Goal: Information Seeking & Learning: Learn about a topic

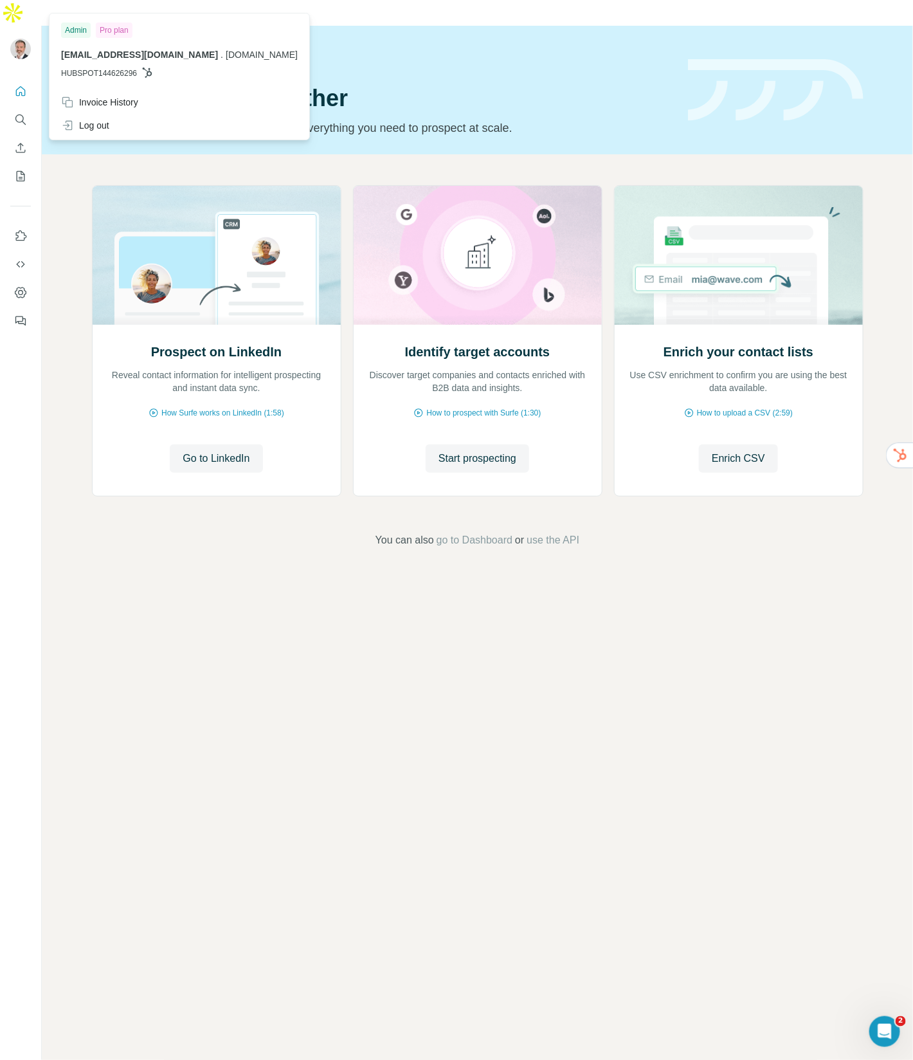
click at [23, 39] on img at bounding box center [20, 49] width 21 height 21
drag, startPoint x: 201, startPoint y: 428, endPoint x: 171, endPoint y: 521, distance: 98.0
click at [171, 521] on div "Prospect on LinkedIn Reveal contact information for intelligent prospecting and…" at bounding box center [477, 366] width 871 height 424
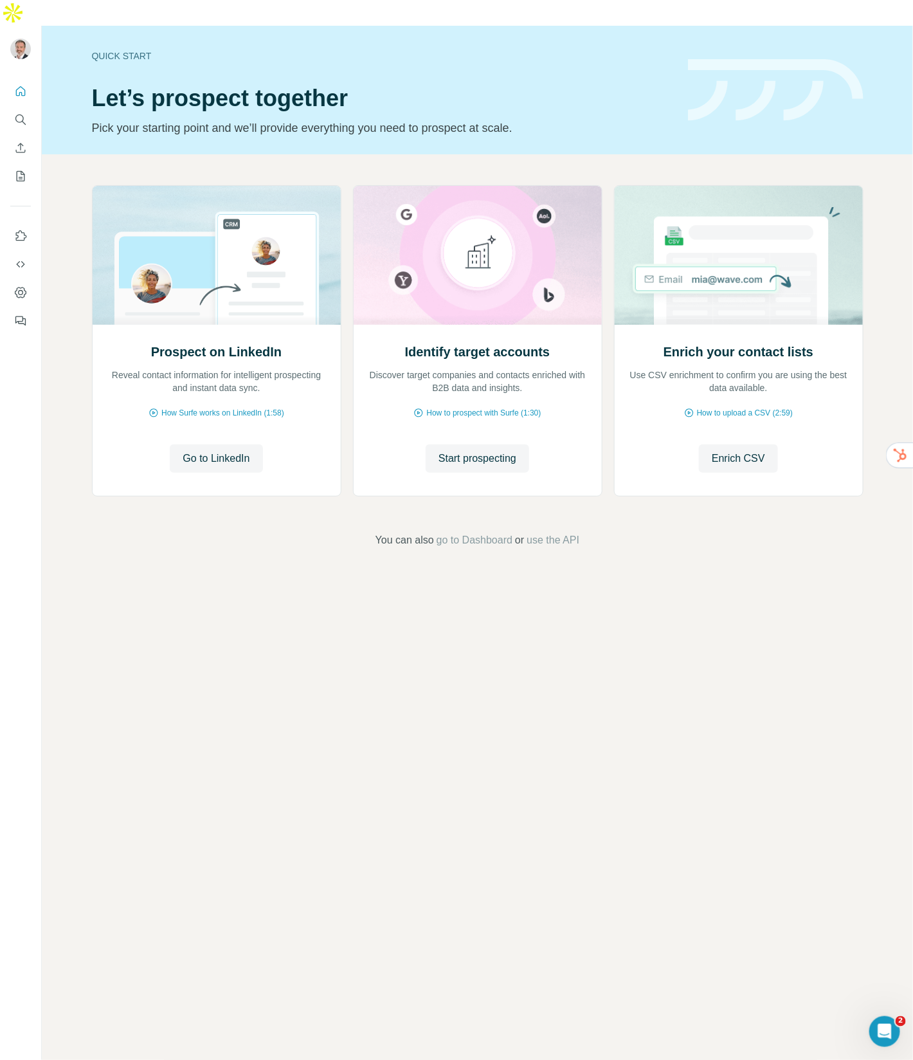
click at [171, 532] on footer "You can also go to Dashboard or use the API" at bounding box center [477, 539] width 799 height 15
click at [466, 451] on span "Start prospecting" at bounding box center [478, 458] width 78 height 15
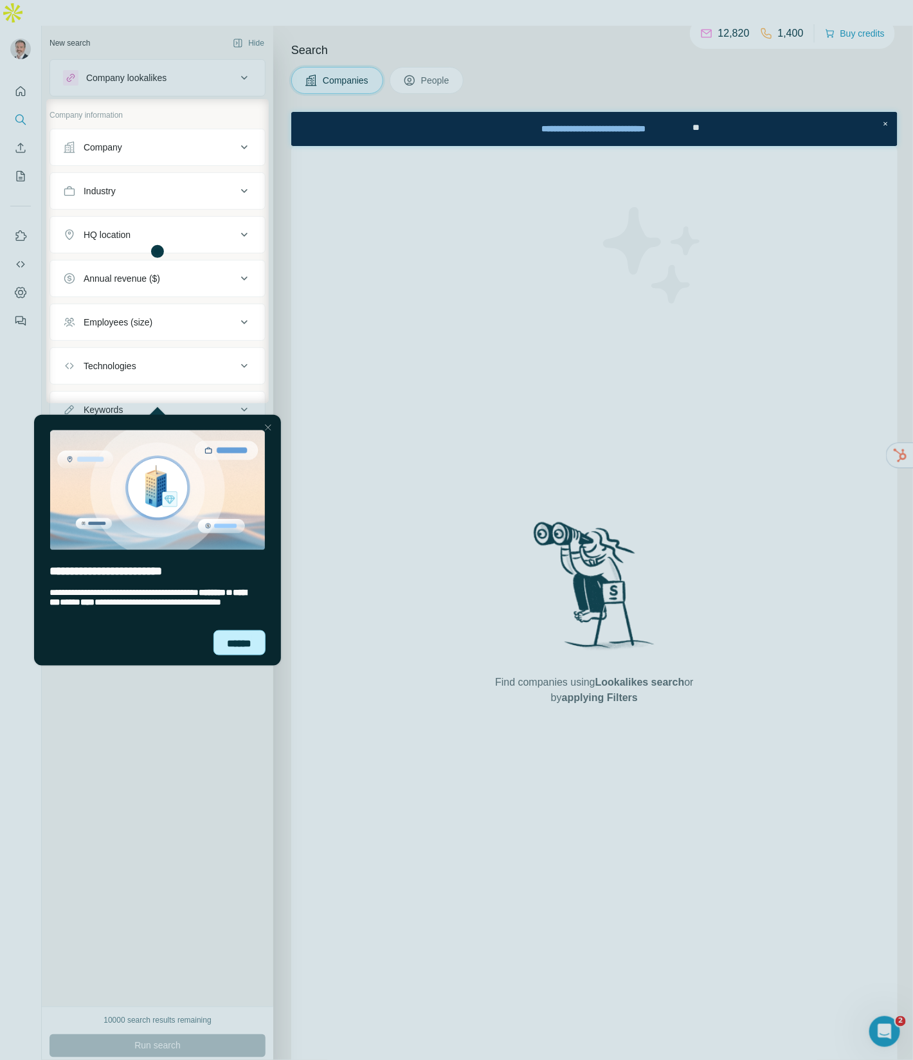
click at [230, 647] on div "******" at bounding box center [239, 641] width 52 height 25
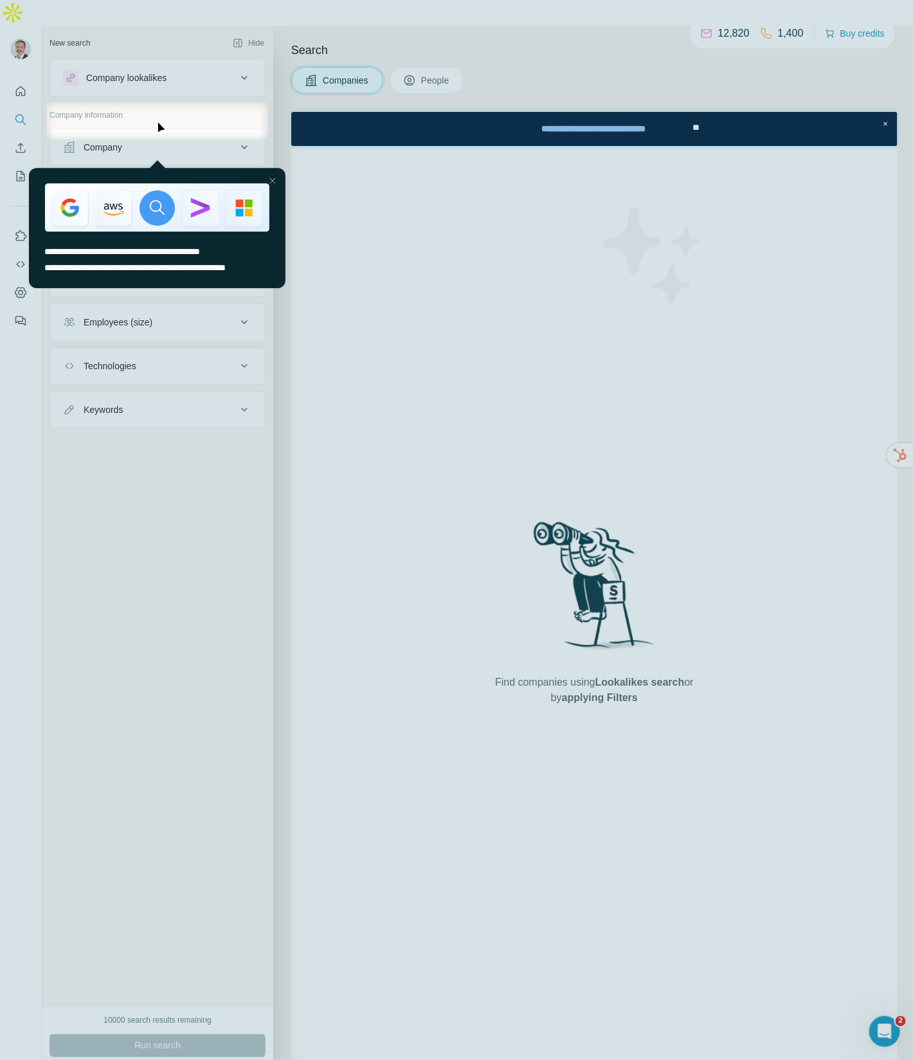
click at [233, 141] on div "Company" at bounding box center [150, 147] width 174 height 13
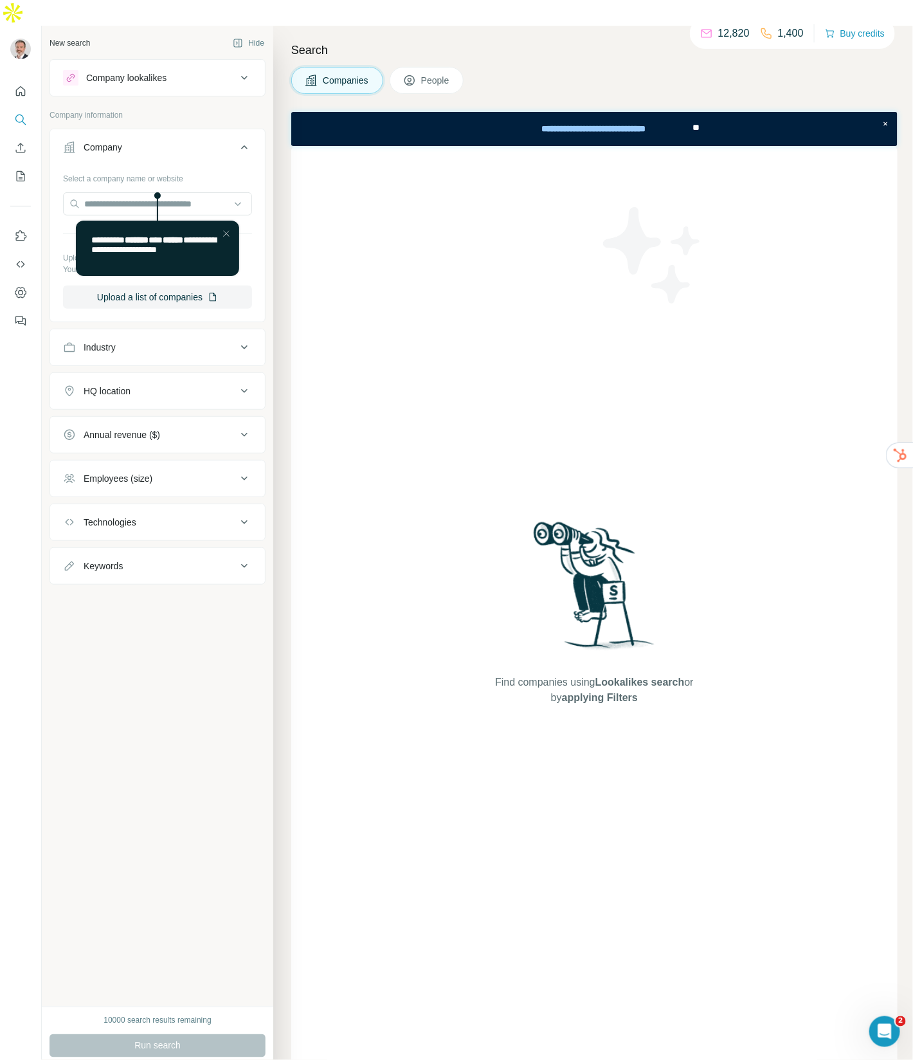
click at [207, 616] on div "New search Hide Company lookalikes Company information Company Select a company…" at bounding box center [157, 516] width 231 height 981
click at [141, 1059] on button "Save search" at bounding box center [144, 1071] width 66 height 13
click at [166, 1022] on div "View my saved searches" at bounding box center [180, 1024] width 136 height 26
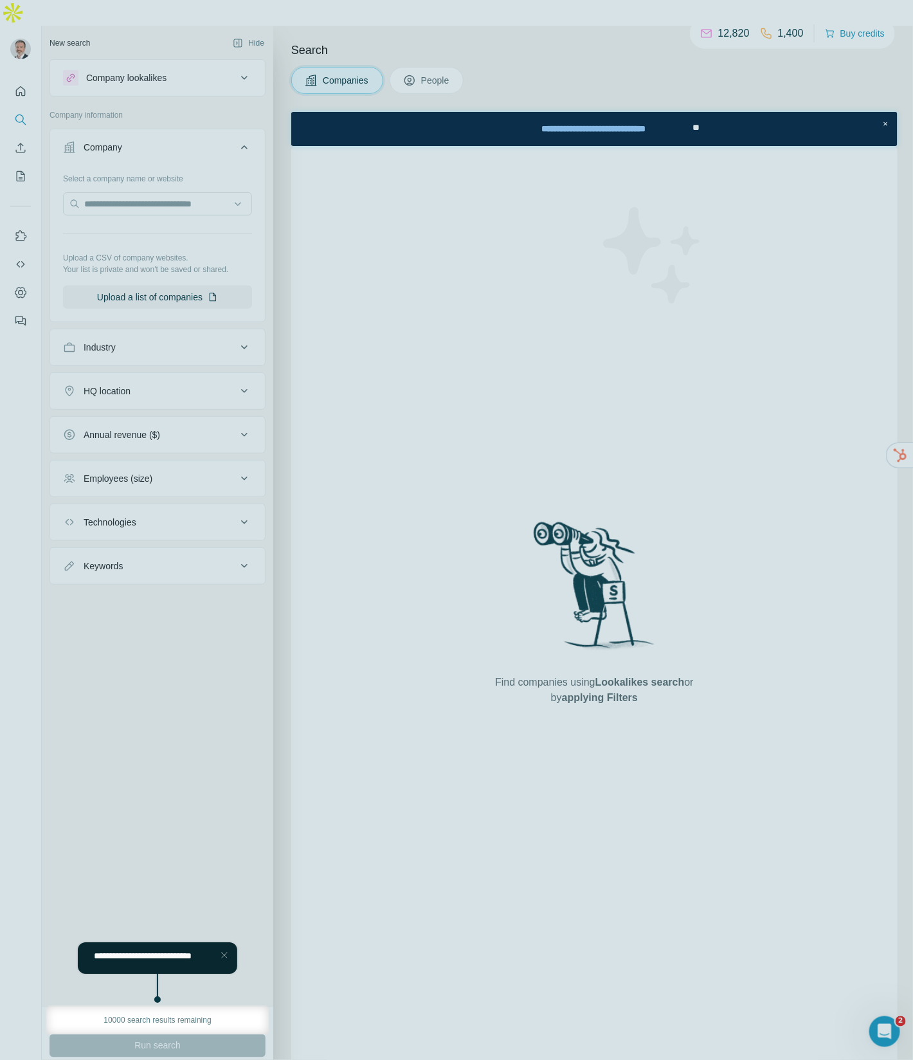
click at [154, 1044] on div at bounding box center [457, 1047] width 914 height 25
click at [215, 886] on div at bounding box center [457, 503] width 914 height 1006
click at [218, 799] on div at bounding box center [457, 503] width 914 height 1006
click at [172, 859] on div at bounding box center [457, 503] width 914 height 1006
click at [163, 640] on div at bounding box center [457, 503] width 914 height 1006
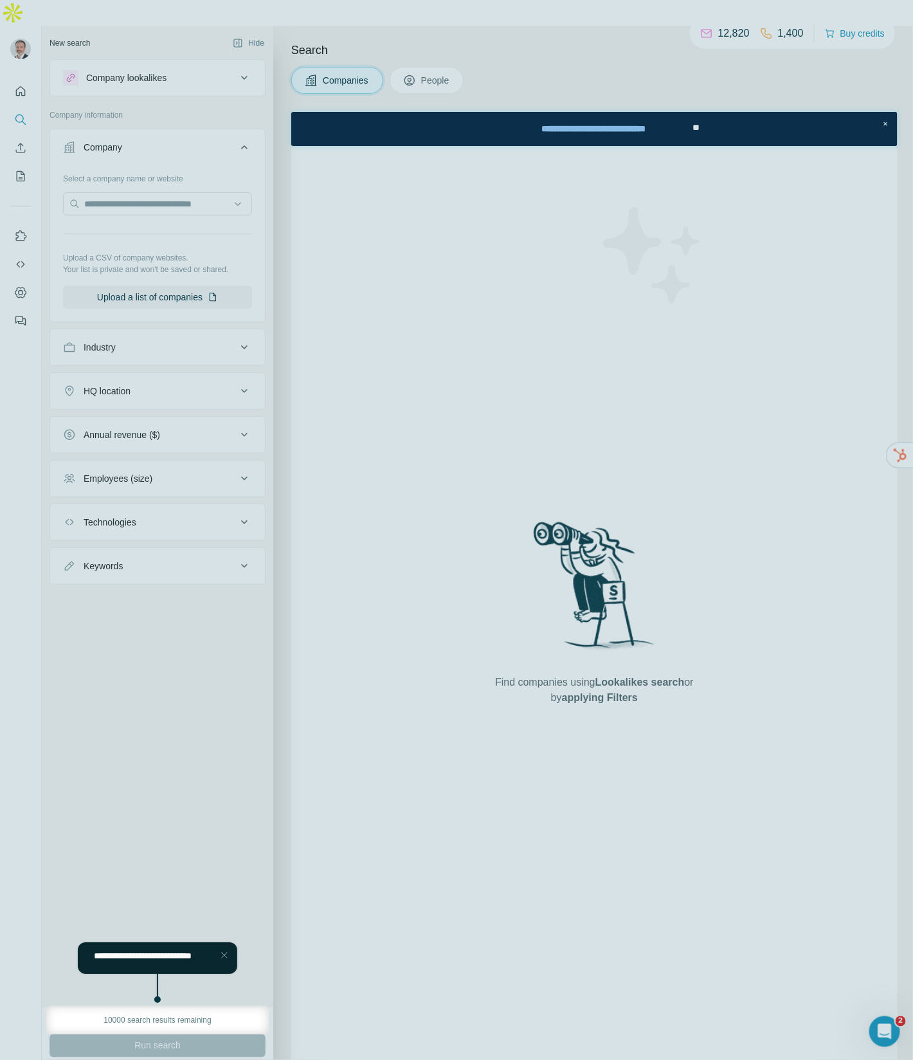
click at [187, 1034] on div "Run search" at bounding box center [158, 1045] width 216 height 23
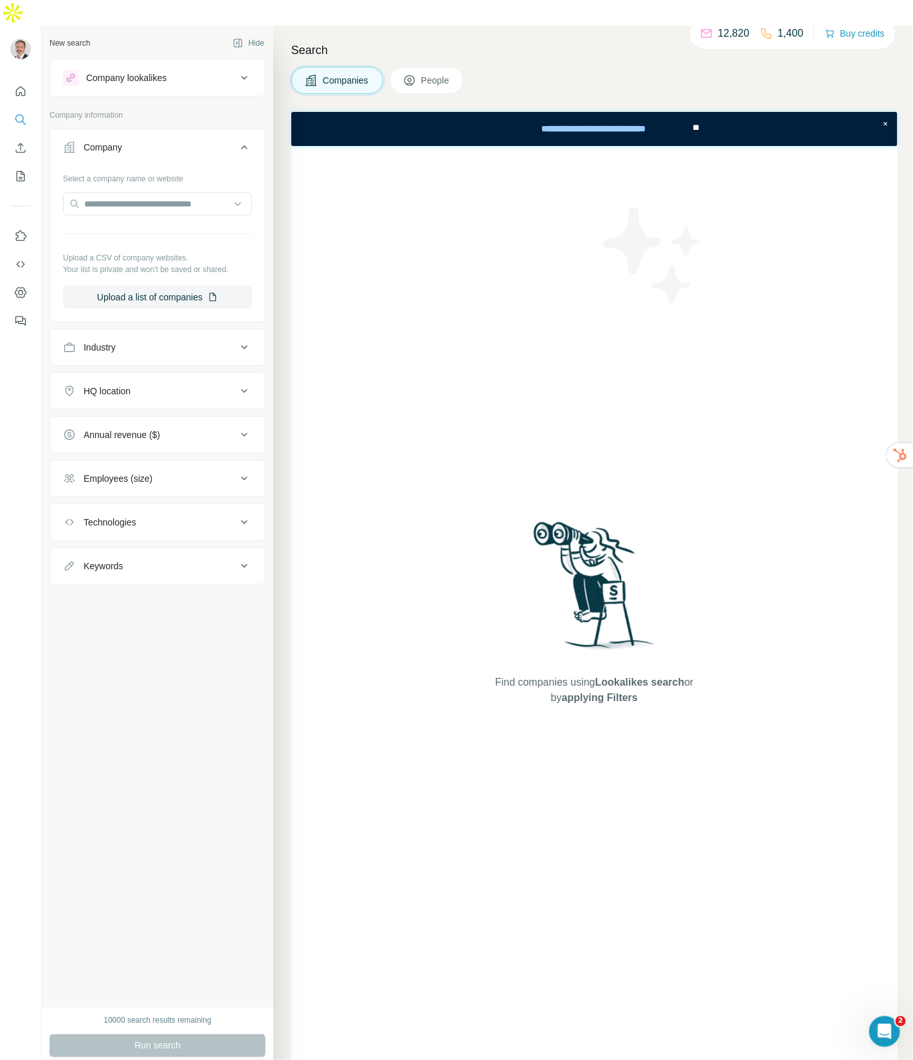
click at [188, 797] on div "New search Hide Company lookalikes Company information Company Select a company…" at bounding box center [157, 516] width 231 height 981
click at [28, 80] on button "Quick start" at bounding box center [20, 91] width 21 height 23
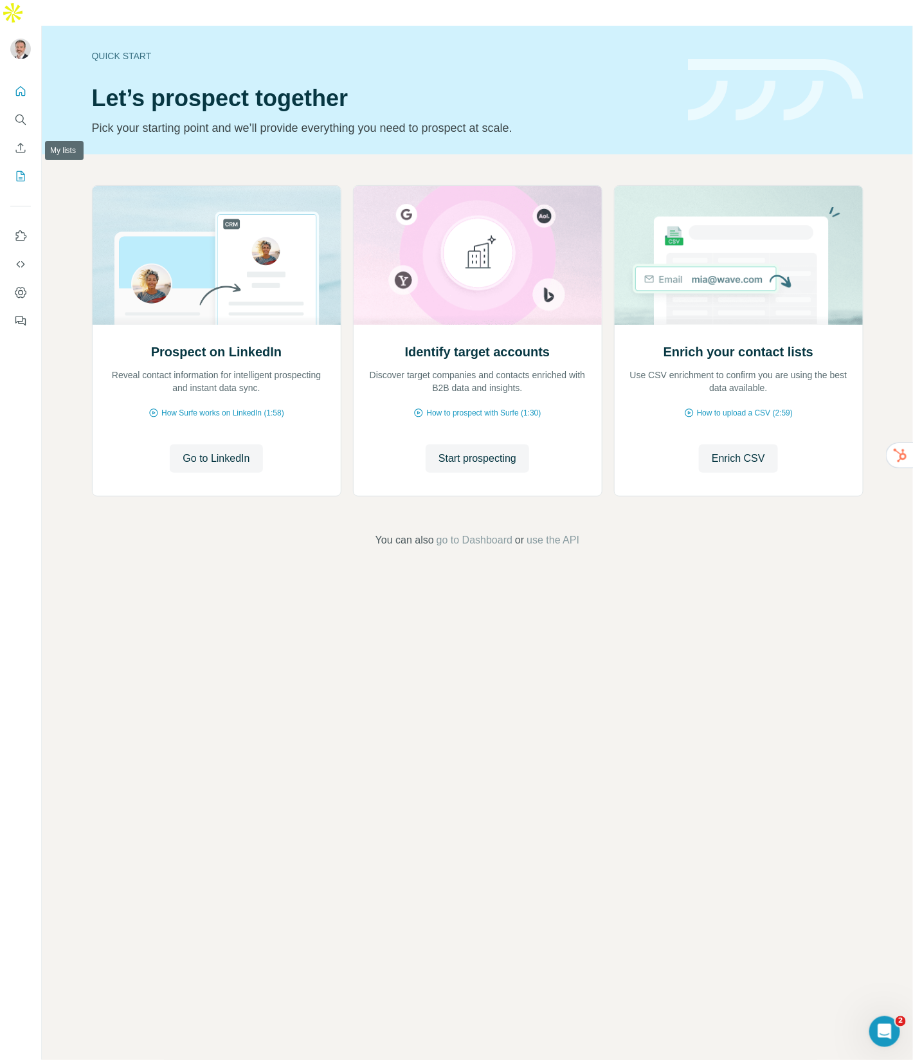
click at [21, 171] on icon "My lists" at bounding box center [22, 175] width 6 height 8
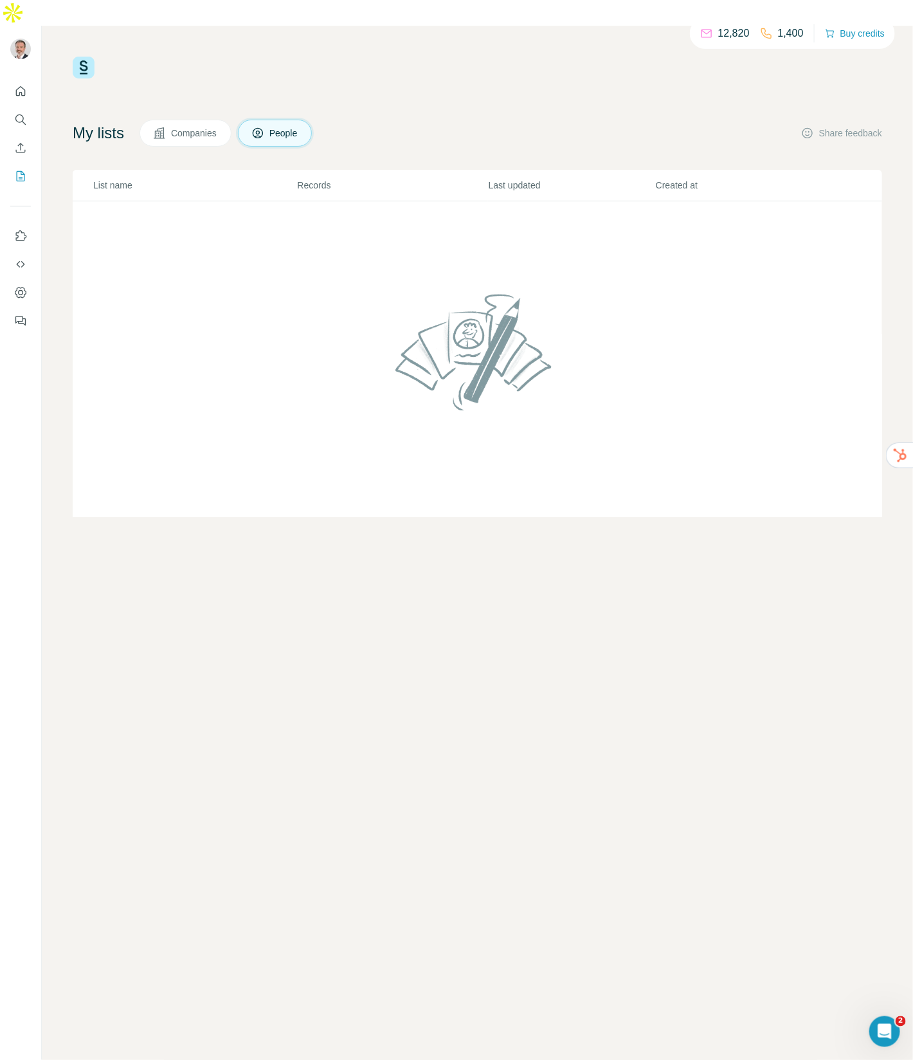
click at [217, 127] on span "Companies" at bounding box center [194, 133] width 47 height 13
click at [13, 281] on button "Dashboard" at bounding box center [20, 292] width 21 height 23
click at [386, 578] on div "12,820 1,400 Buy credits My lists Companies People Share feedback List name Rec…" at bounding box center [477, 556] width 871 height 1060
click at [258, 26] on div "12,820 1,400 Buy credits My lists Companies People Share feedback List name Rec…" at bounding box center [477, 556] width 871 height 1060
click at [26, 113] on icon "Search" at bounding box center [20, 119] width 13 height 13
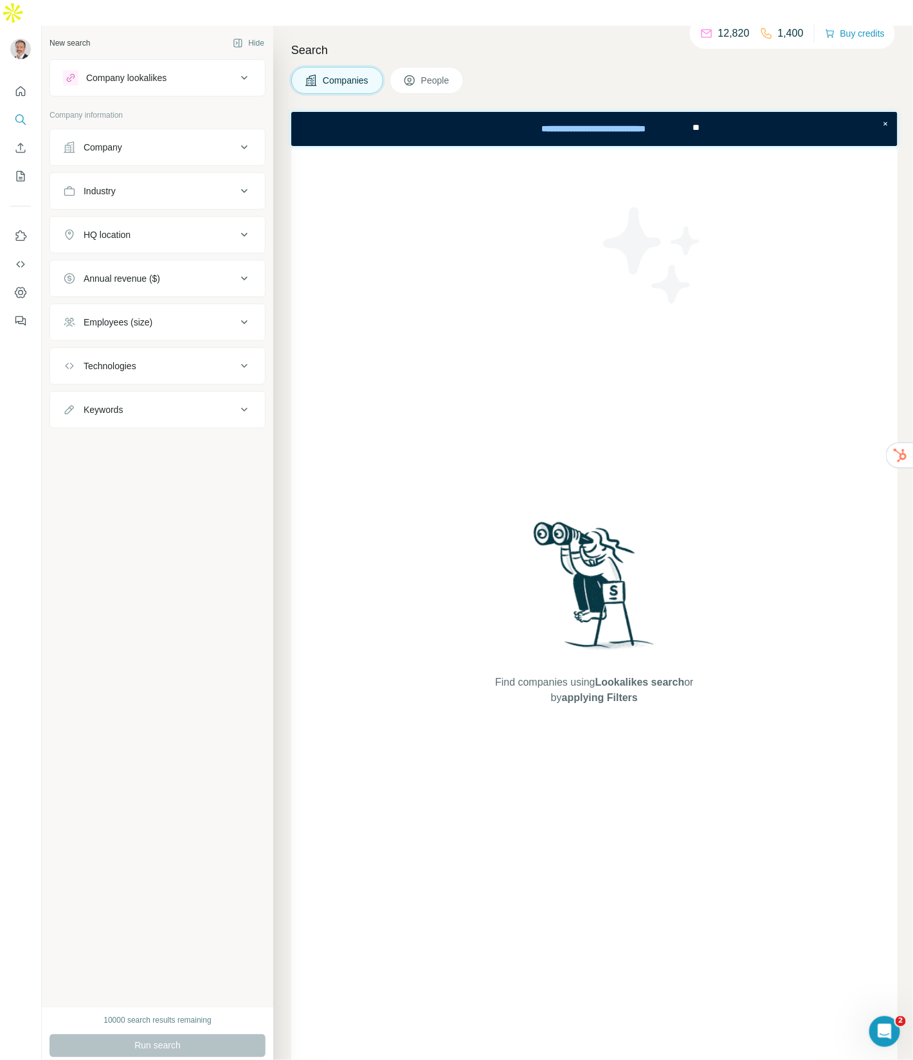
click at [242, 70] on icon at bounding box center [244, 77] width 15 height 15
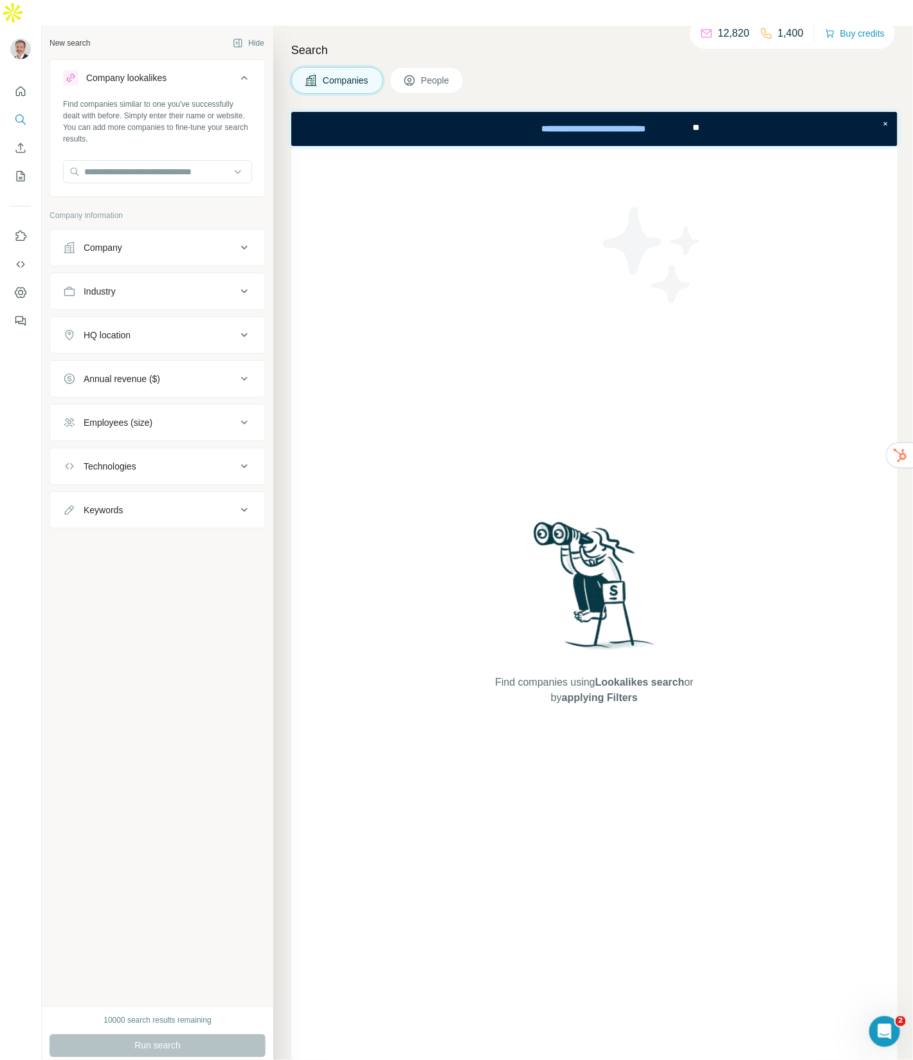
click at [242, 70] on icon at bounding box center [244, 77] width 15 height 15
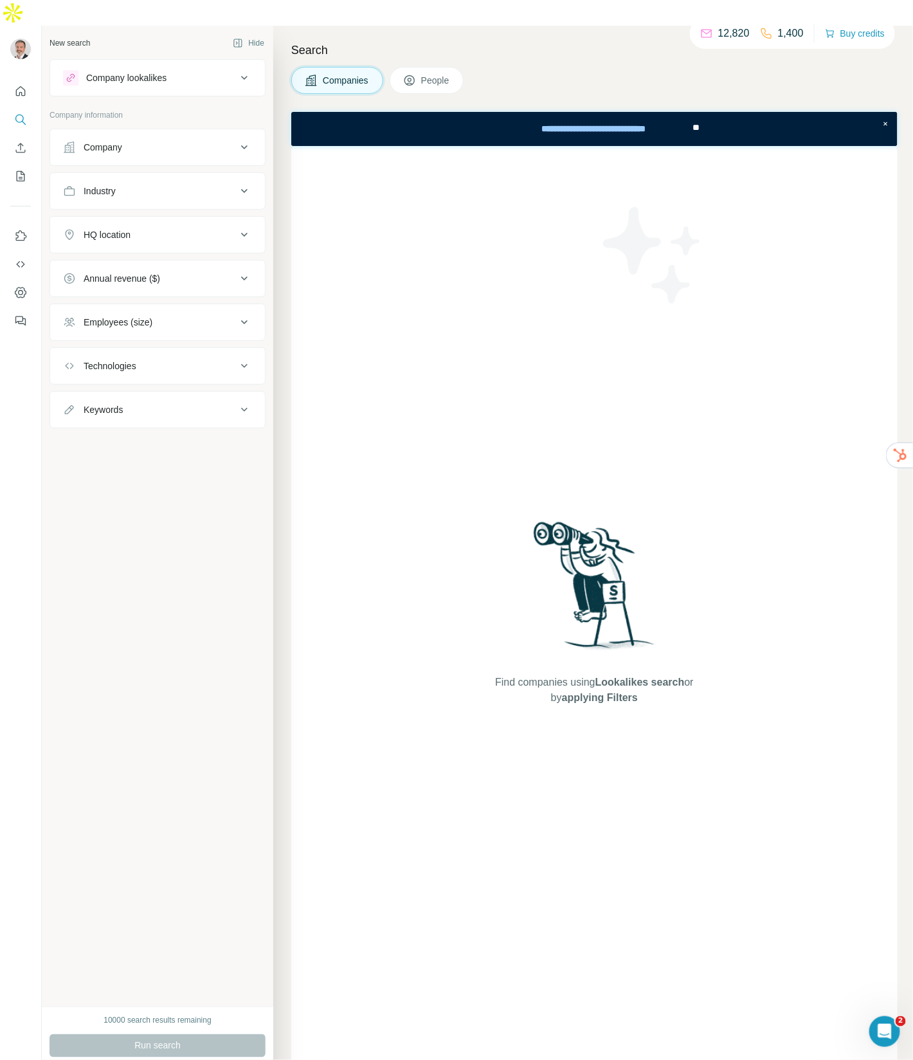
click at [244, 140] on icon at bounding box center [244, 147] width 15 height 15
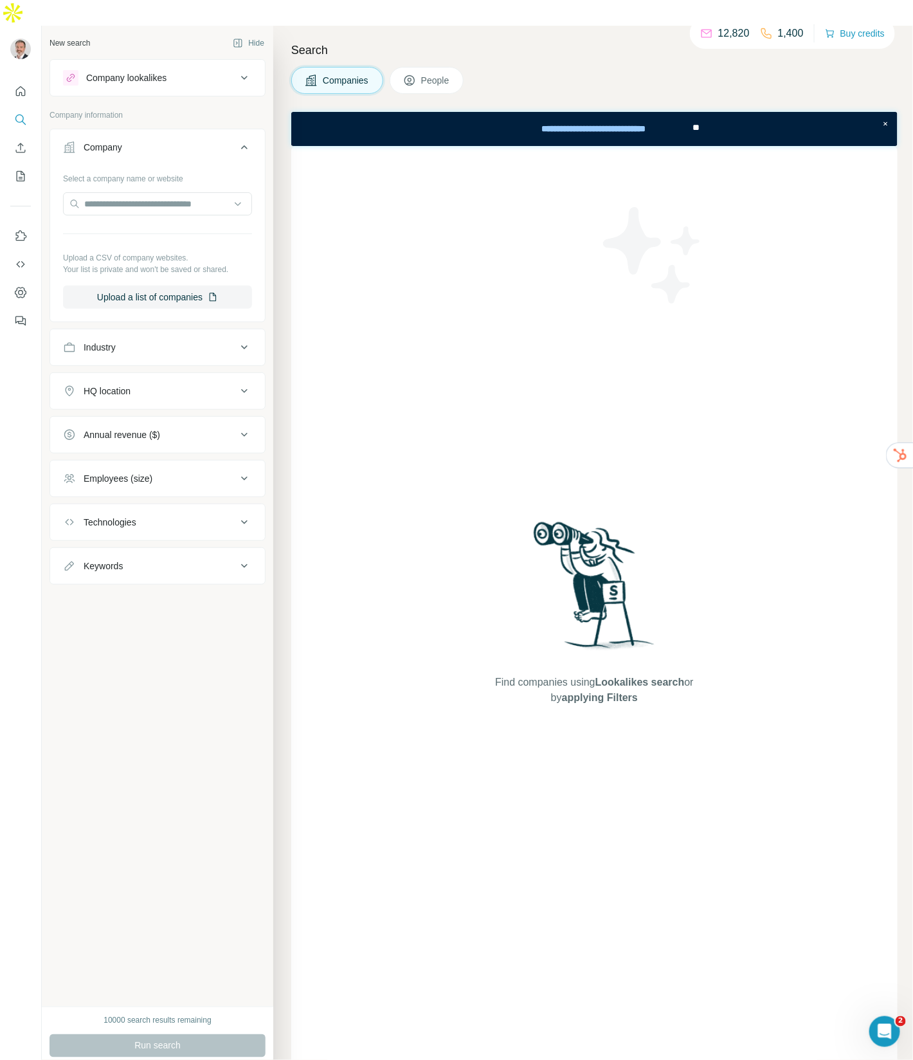
click at [244, 140] on icon at bounding box center [244, 147] width 15 height 15
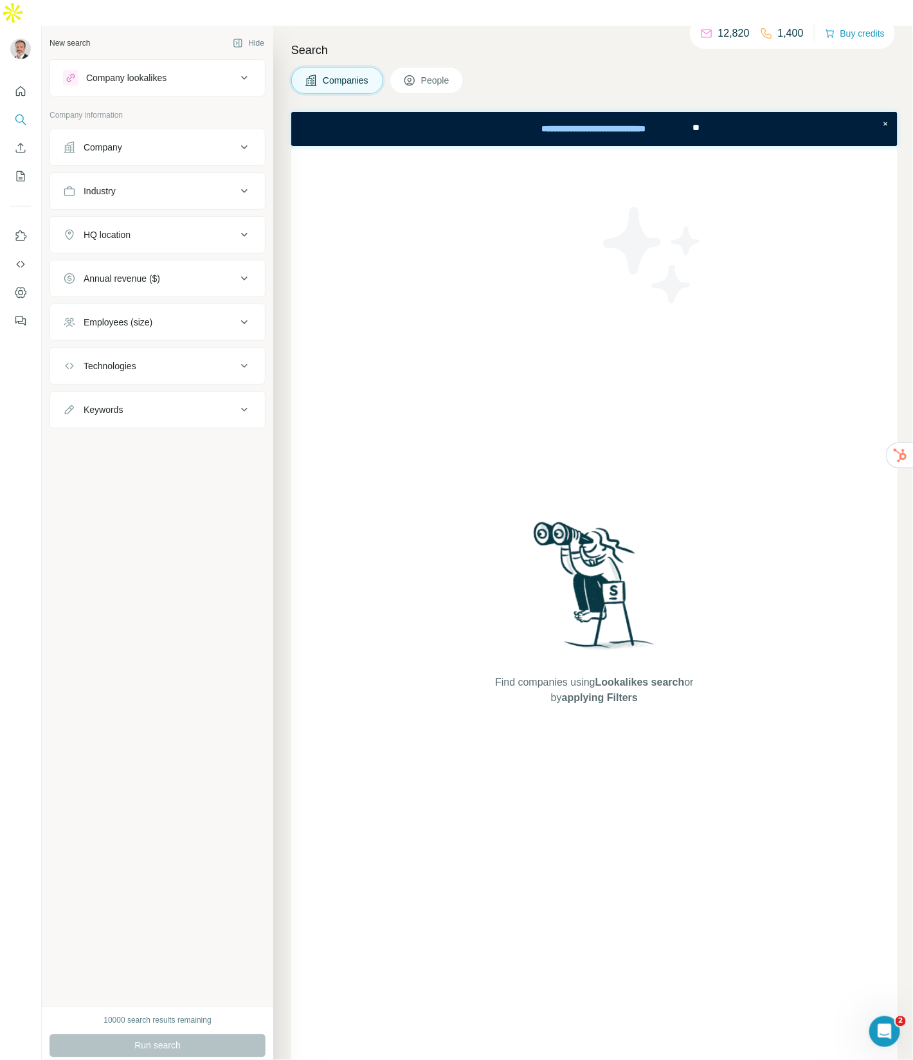
click at [244, 183] on icon at bounding box center [244, 190] width 15 height 15
click at [235, 217] on icon at bounding box center [237, 223] width 13 height 13
type input "***"
click at [227, 224] on div "Non Profit" at bounding box center [157, 225] width 168 height 13
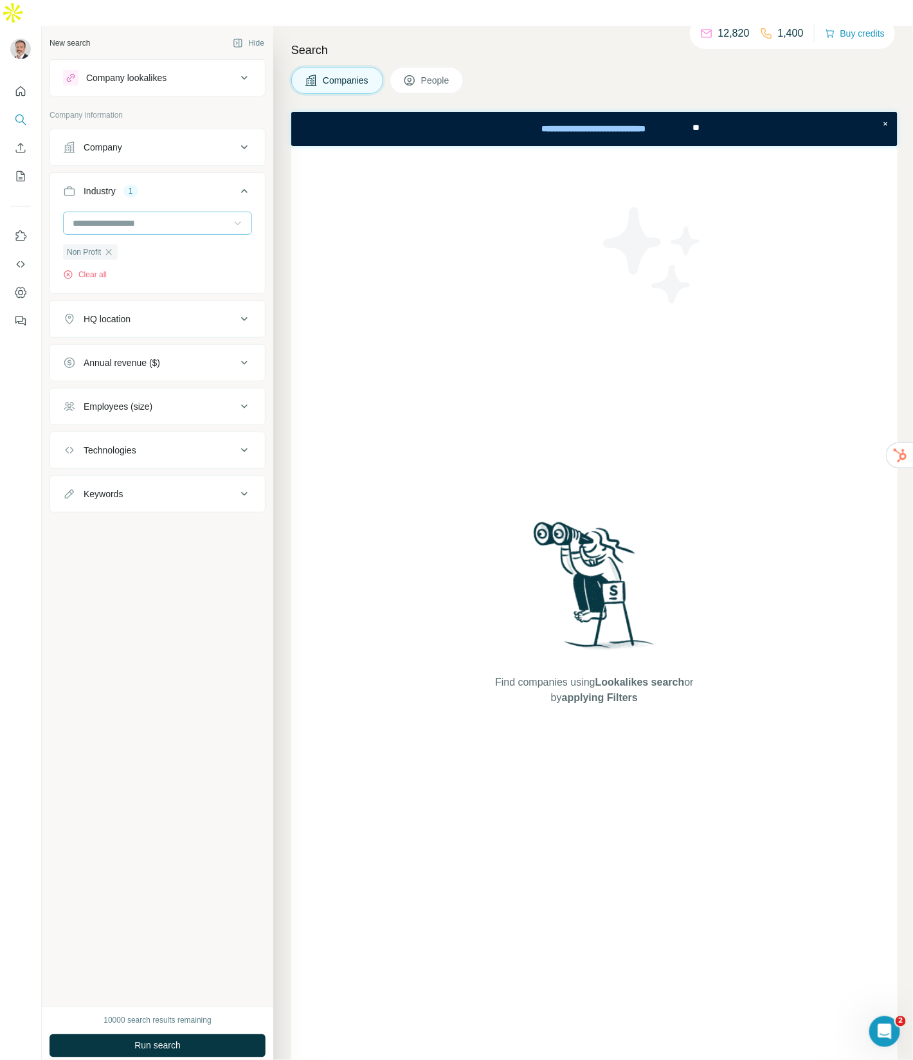
click at [237, 217] on icon at bounding box center [237, 223] width 13 height 13
click at [143, 566] on div "New search Hide Company lookalikes Company information Company Industry 1 Non P…" at bounding box center [157, 516] width 231 height 981
click at [239, 311] on icon at bounding box center [244, 318] width 15 height 15
click at [202, 339] on input "text" at bounding box center [157, 350] width 189 height 23
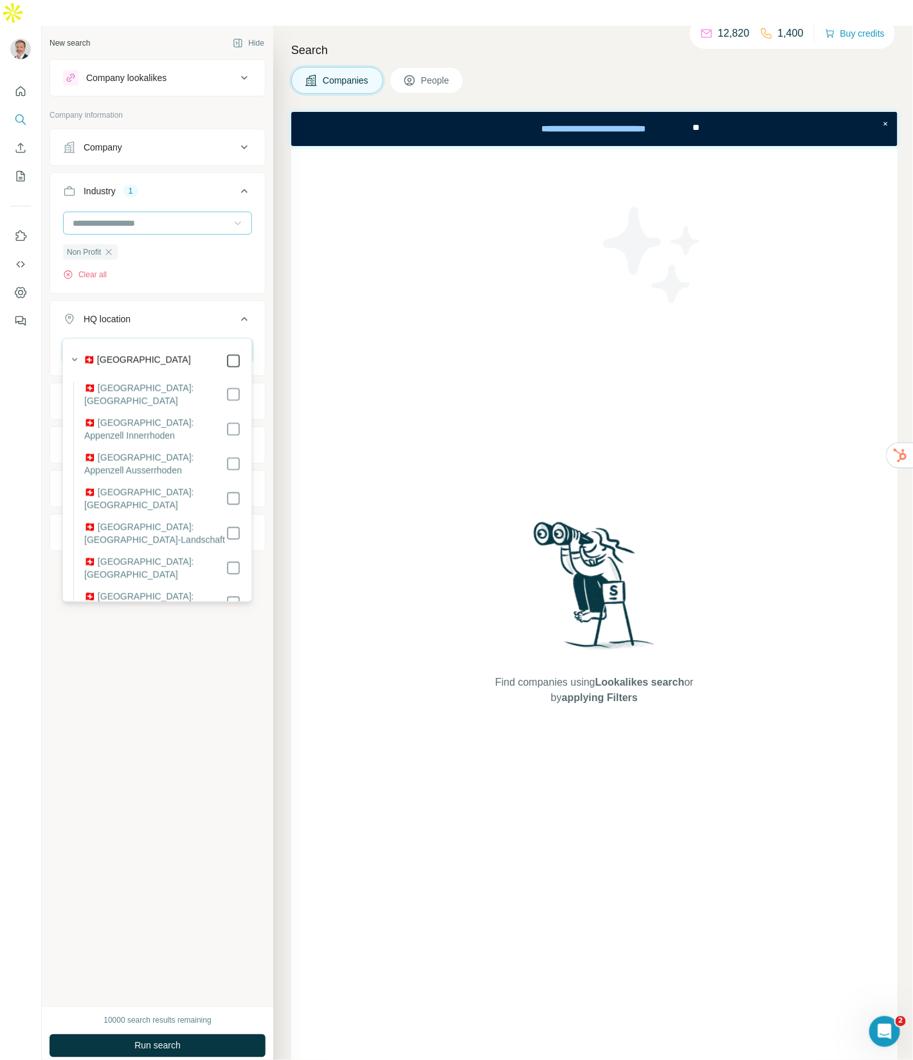
type input "**********"
click at [182, 626] on div "**********" at bounding box center [157, 516] width 231 height 981
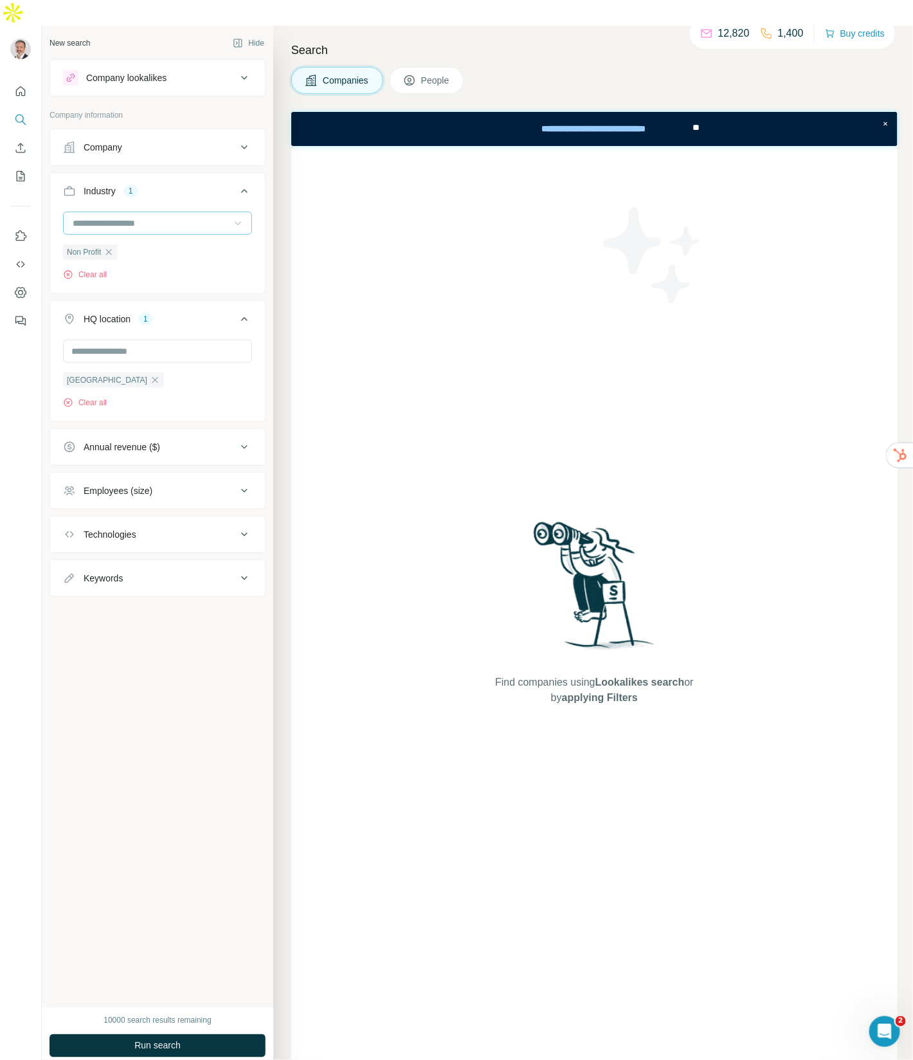
click at [244, 445] on icon at bounding box center [244, 447] width 6 height 4
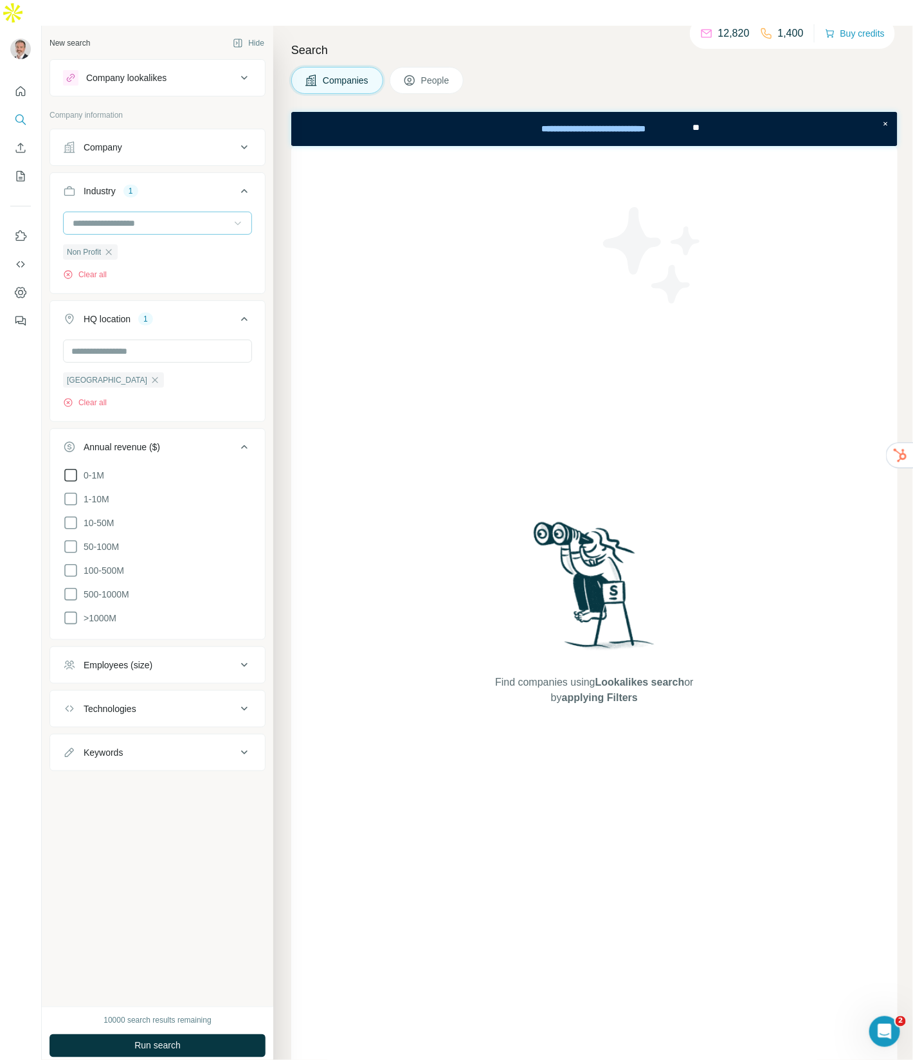
click at [100, 469] on span "0-1M" at bounding box center [91, 475] width 26 height 13
click at [101, 493] on span "1-10M" at bounding box center [93, 499] width 31 height 13
click at [102, 516] on span "10-50M" at bounding box center [95, 522] width 35 height 13
click at [104, 540] on span "50-100M" at bounding box center [98, 546] width 41 height 13
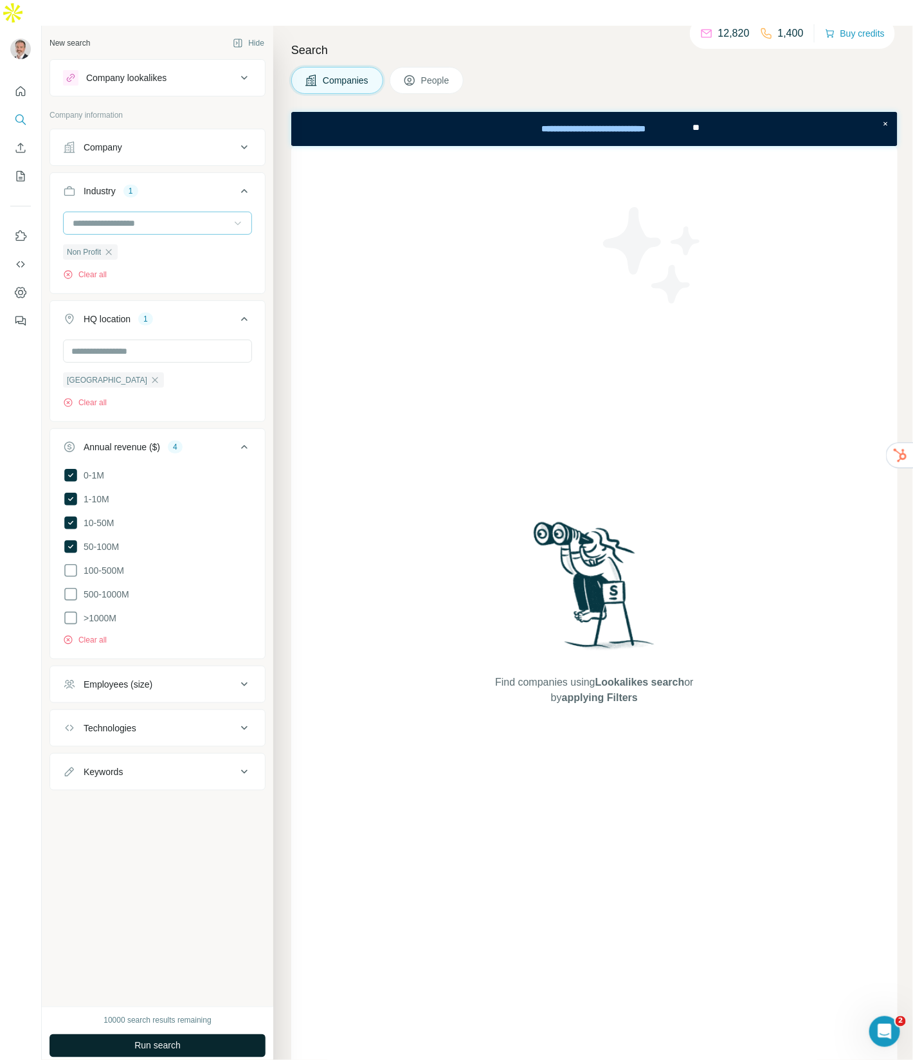
click at [174, 1039] on span "Run search" at bounding box center [157, 1045] width 46 height 13
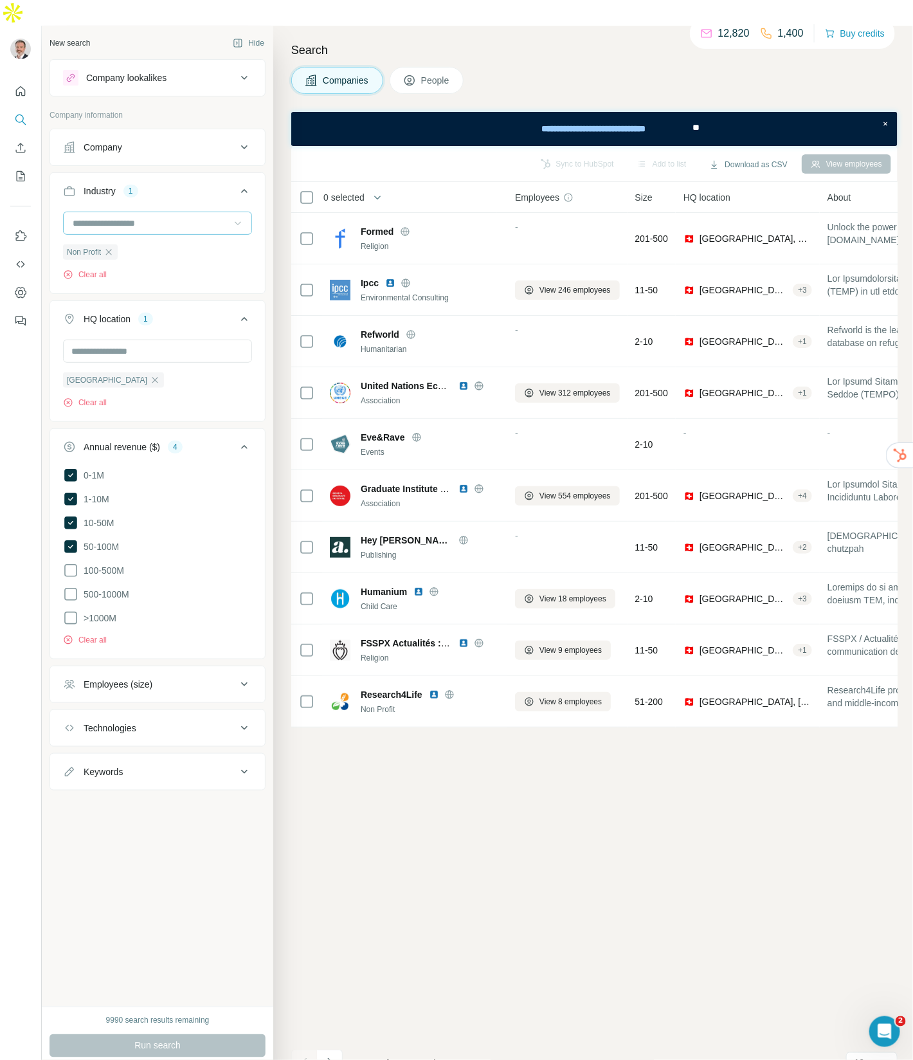
click at [204, 867] on div "New search Hide Company lookalikes Company information Company Industry 1 Non P…" at bounding box center [157, 516] width 231 height 981
click at [158, 1059] on button "Save search" at bounding box center [144, 1071] width 66 height 13
click at [177, 999] on div "Save search" at bounding box center [180, 998] width 136 height 26
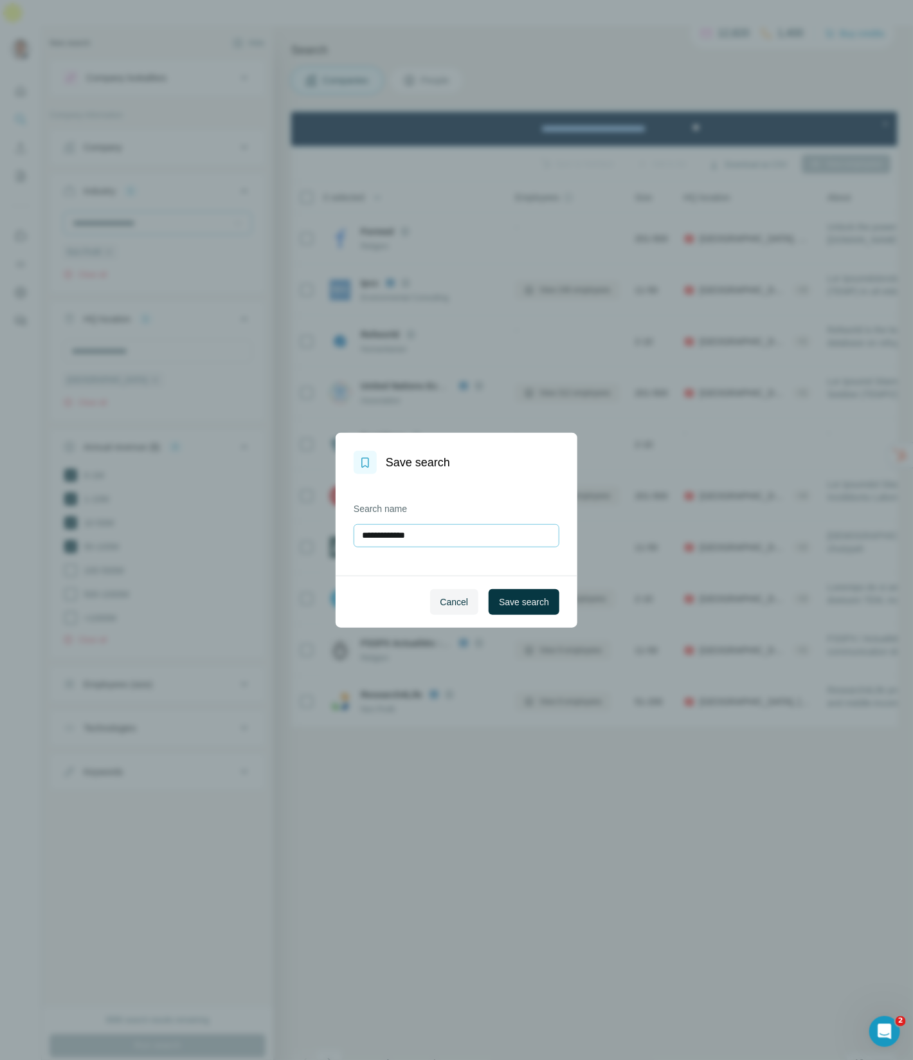
click at [437, 534] on input "**********" at bounding box center [457, 535] width 206 height 23
type input "**********"
click at [529, 608] on span "Save search" at bounding box center [524, 601] width 50 height 13
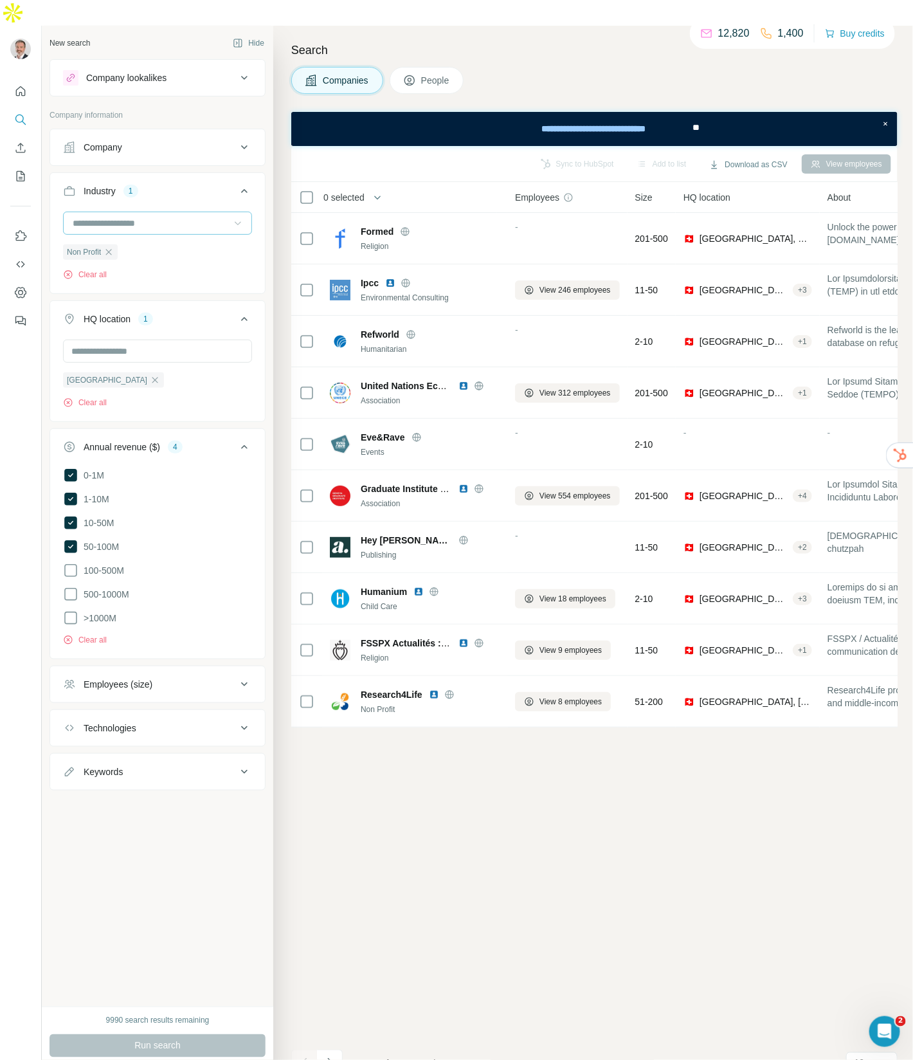
click at [212, 1034] on div "Run search" at bounding box center [158, 1045] width 216 height 23
click at [142, 1059] on button "Save search" at bounding box center [144, 1071] width 66 height 13
click at [152, 1030] on div "View my saved searches" at bounding box center [180, 1024] width 136 height 26
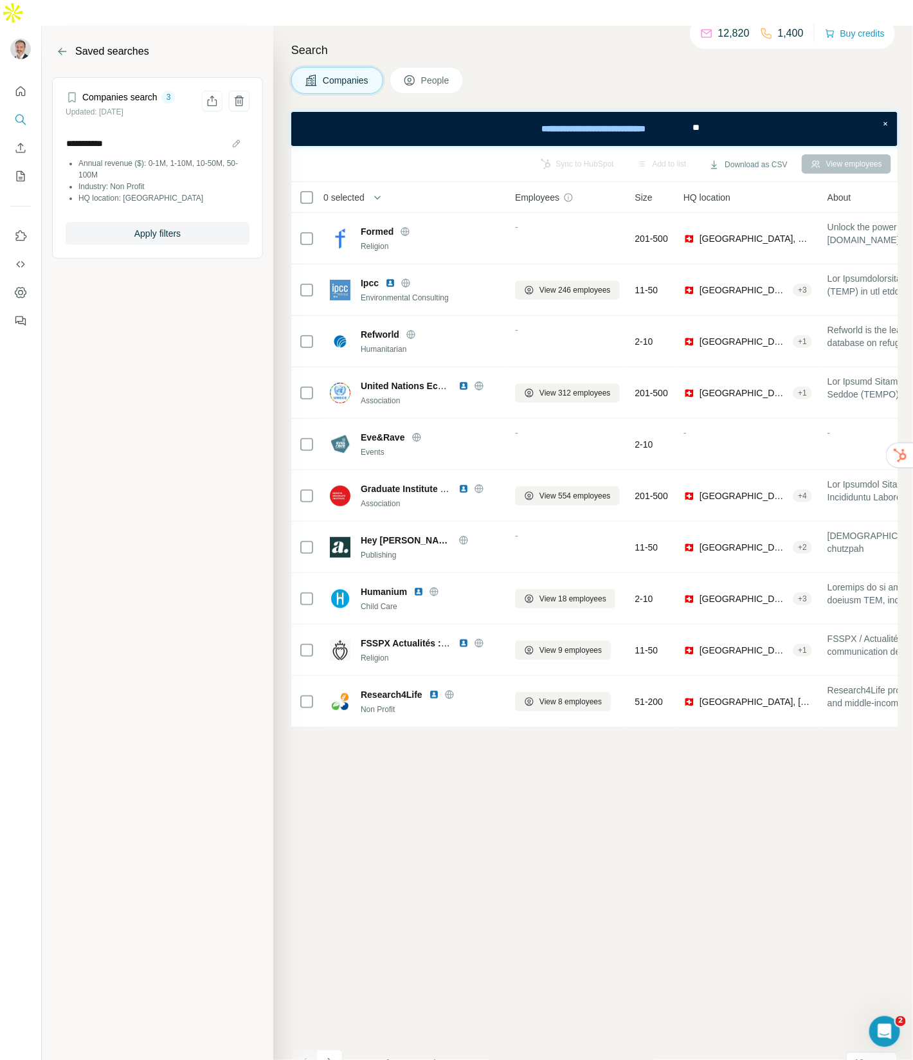
click at [170, 158] on li "Annual revenue ($): 0-1M, 1-10M, 10-50M, 50-100M" at bounding box center [163, 169] width 171 height 23
click at [215, 95] on icon "Share filters" at bounding box center [212, 101] width 13 height 13
click at [215, 100] on icon "Share filters" at bounding box center [213, 103] width 10 height 7
click at [431, 74] on span "People" at bounding box center [436, 80] width 30 height 13
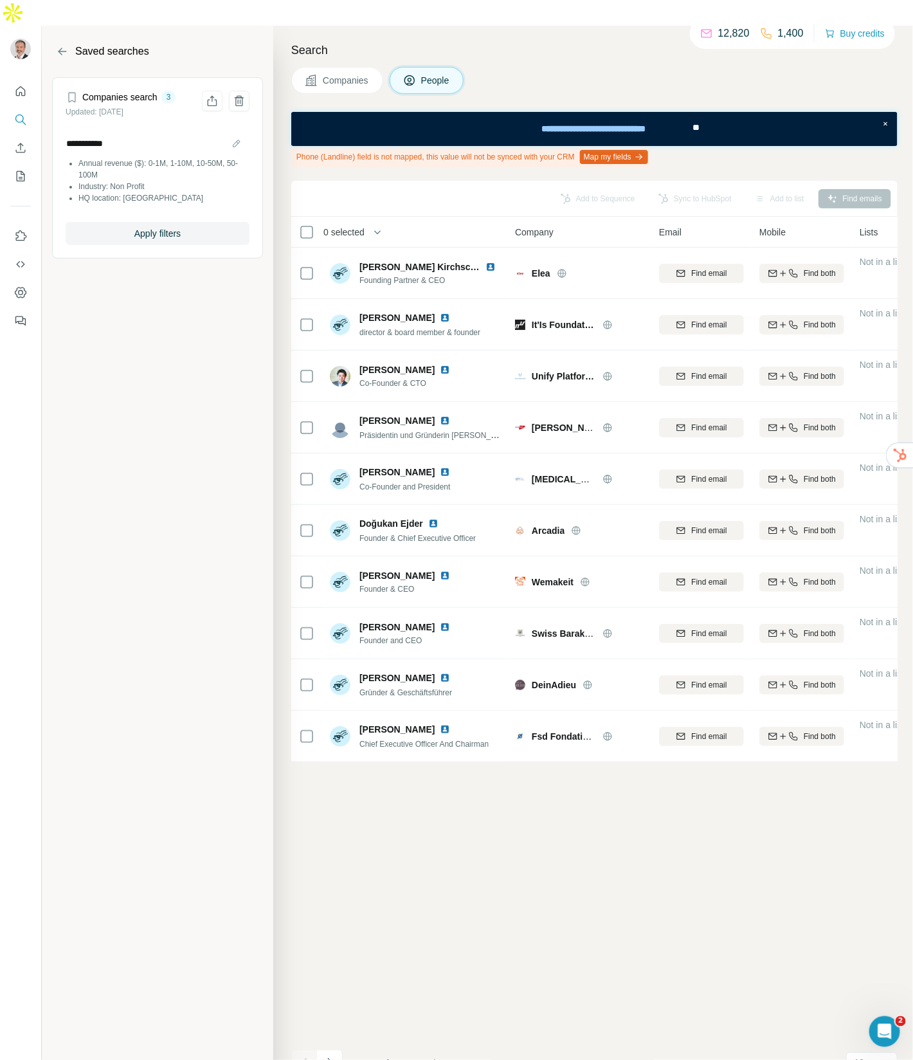
click at [363, 74] on span "Companies" at bounding box center [346, 80] width 47 height 13
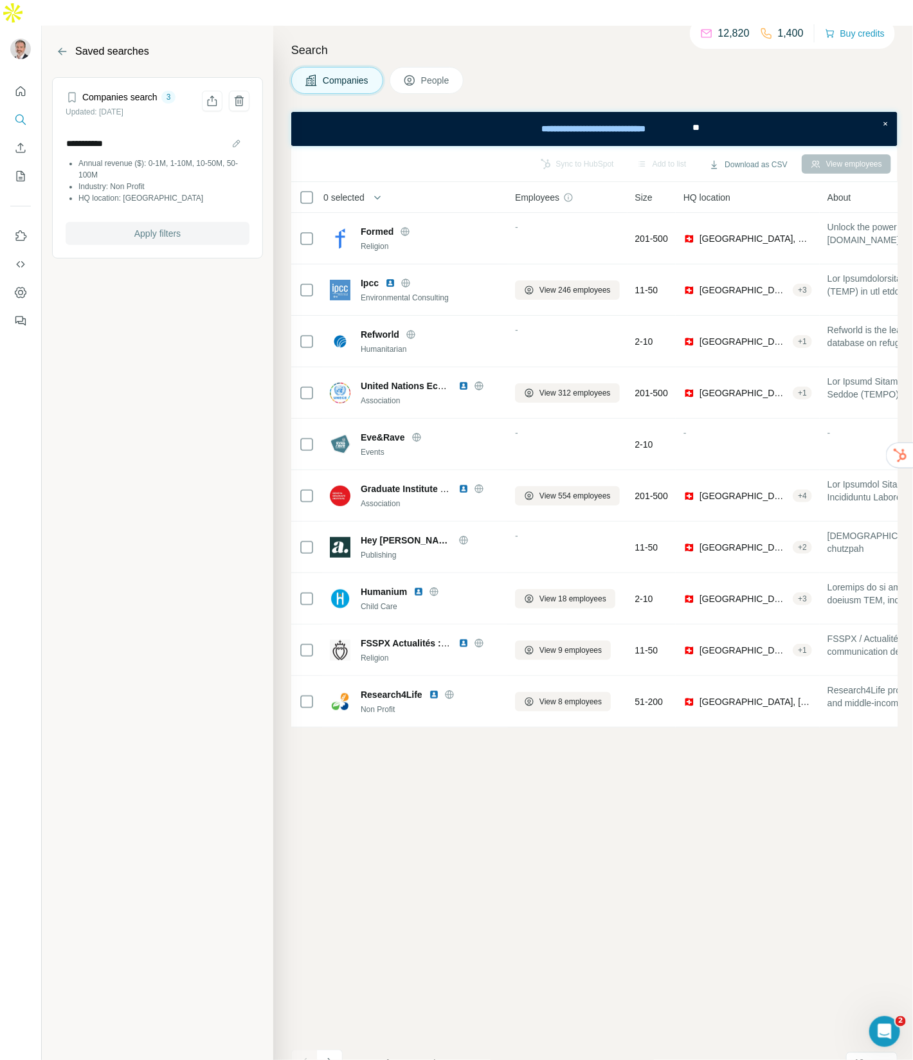
click at [194, 222] on button "Apply filters" at bounding box center [158, 233] width 184 height 23
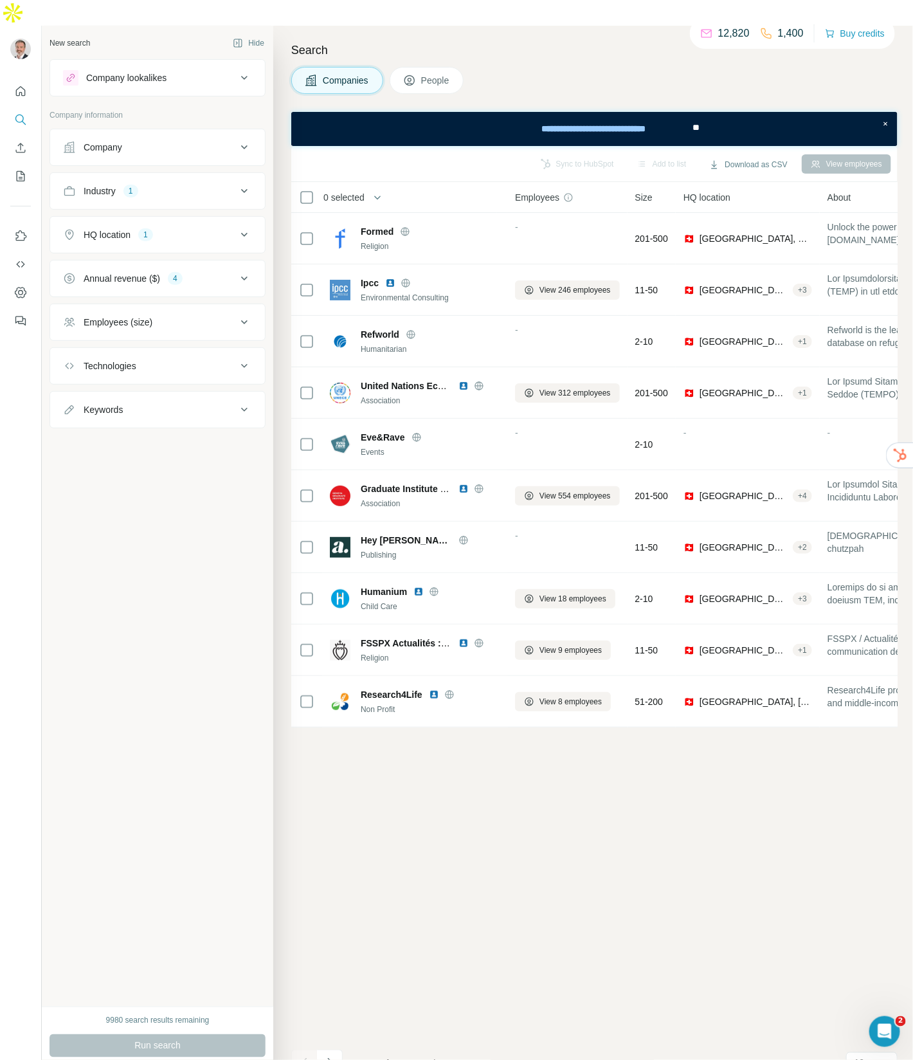
click at [242, 183] on icon at bounding box center [244, 190] width 15 height 15
click at [240, 217] on icon at bounding box center [237, 223] width 13 height 13
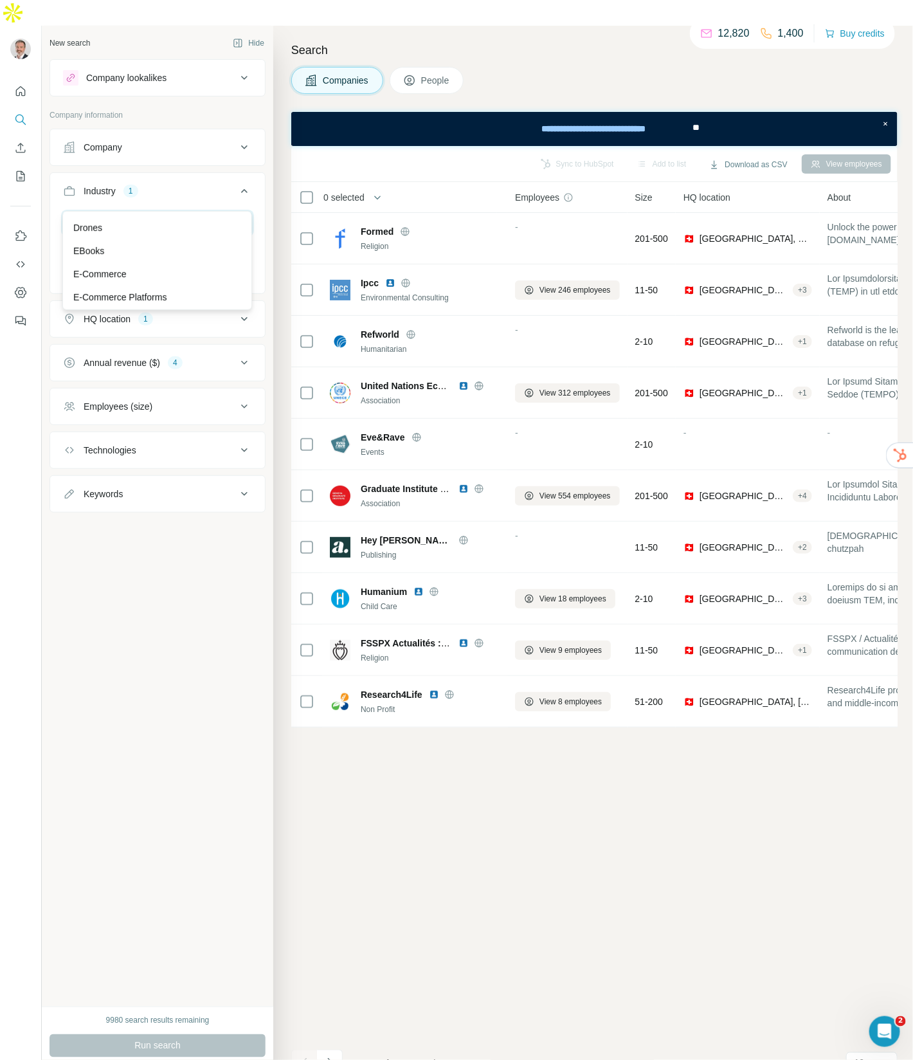
scroll to position [4161, 0]
click at [421, 67] on button "People" at bounding box center [427, 80] width 75 height 27
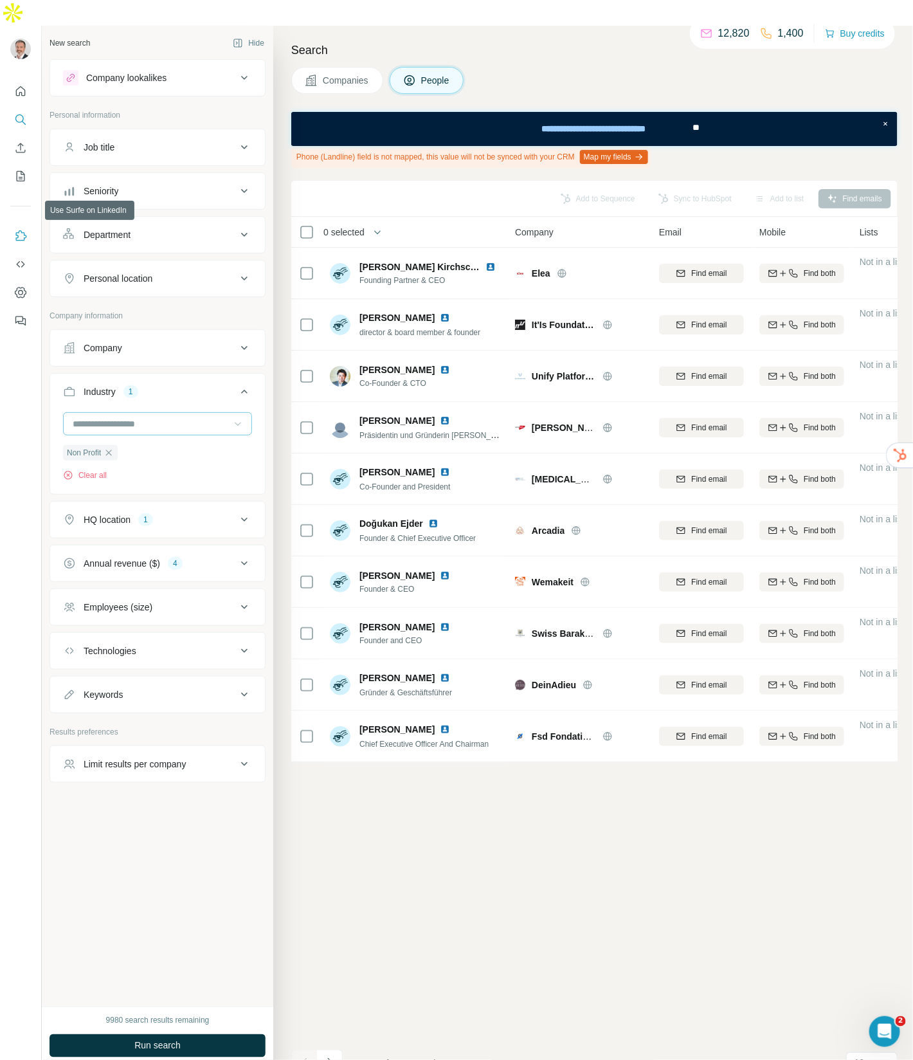
click at [21, 230] on icon "Use Surfe on LinkedIn" at bounding box center [20, 236] width 13 height 13
click at [17, 286] on icon "Dashboard" at bounding box center [20, 292] width 13 height 13
click at [479, 764] on div "Add to Sequence Sync to HubSpot Add to list Find emails 0 selected People Compa…" at bounding box center [594, 633] width 606 height 905
click at [23, 85] on icon "Quick start" at bounding box center [20, 91] width 13 height 13
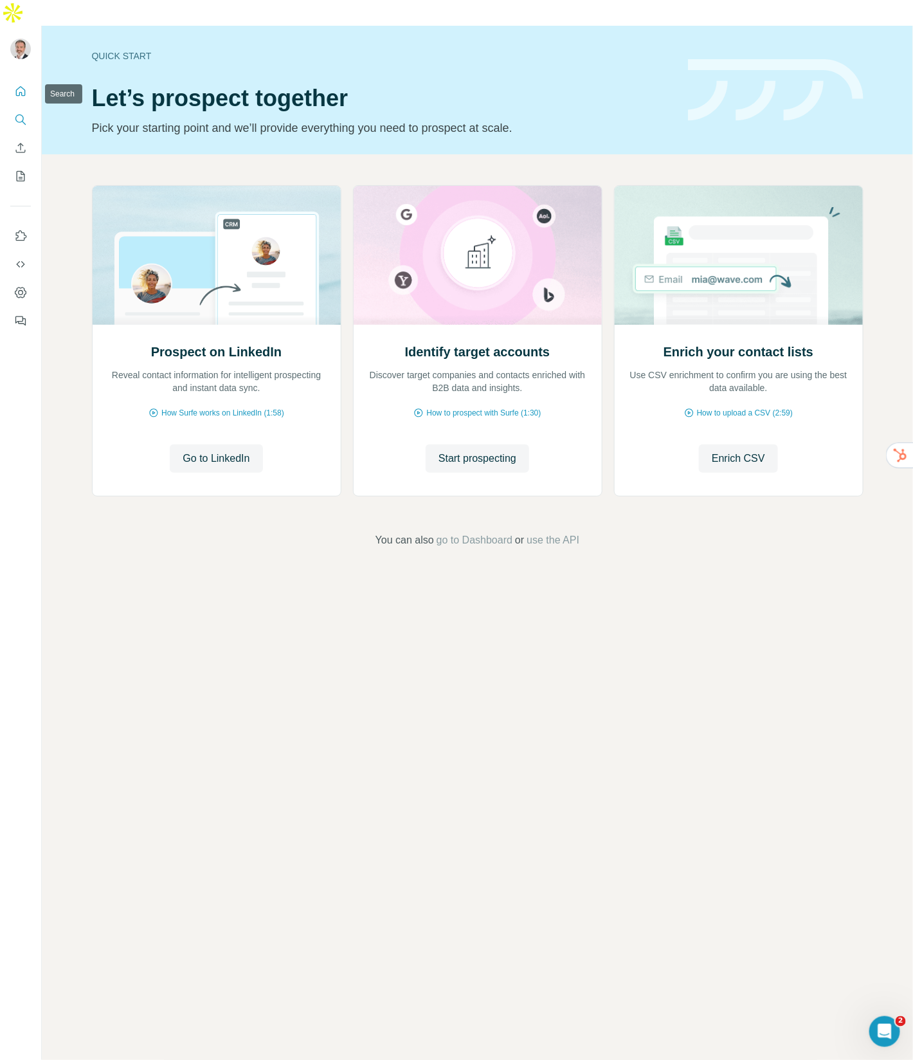
click at [27, 108] on button "Search" at bounding box center [20, 119] width 21 height 23
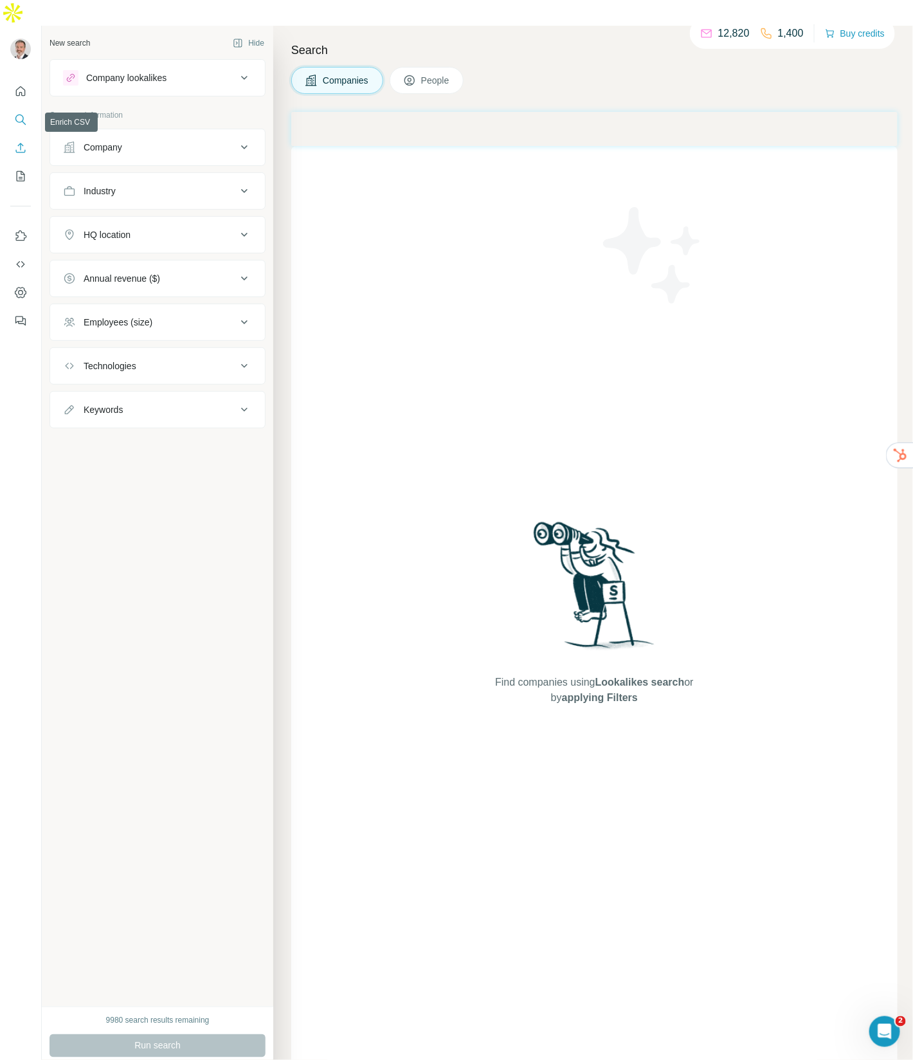
click at [20, 141] on icon "Enrich CSV" at bounding box center [20, 147] width 13 height 13
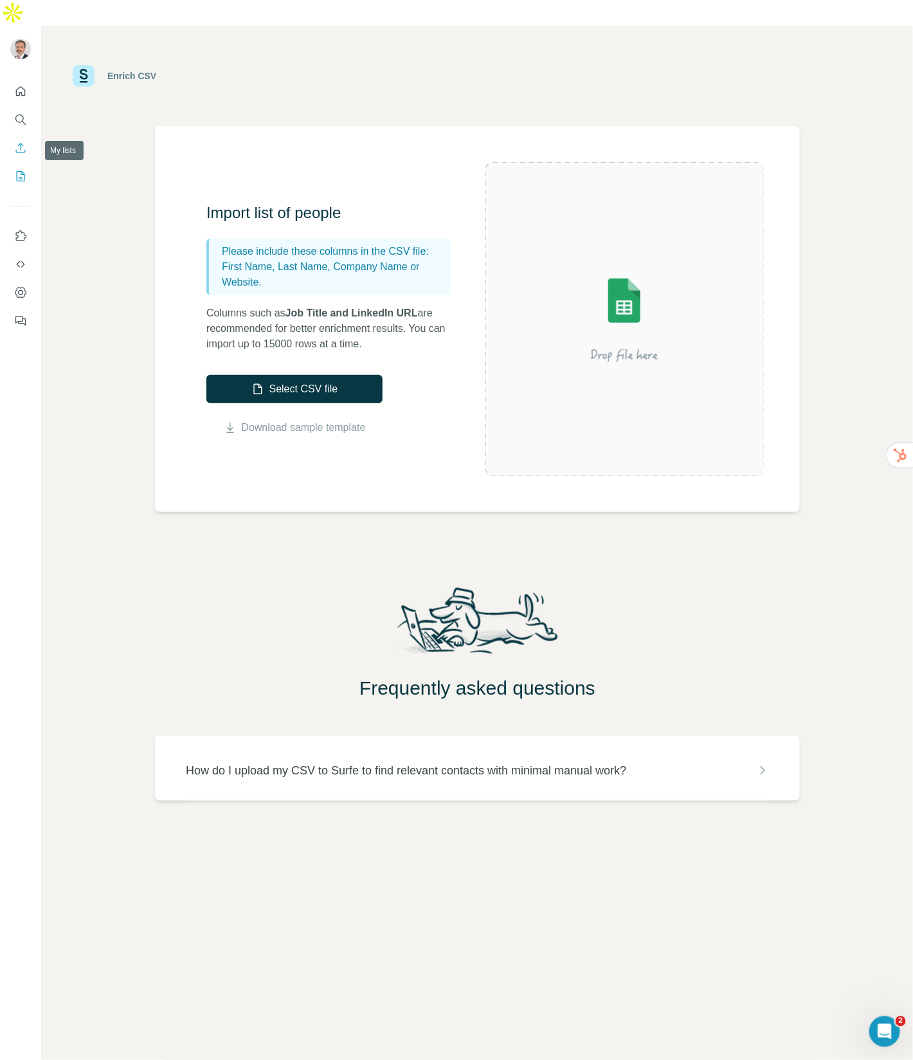
click at [15, 170] on icon "My lists" at bounding box center [20, 176] width 13 height 13
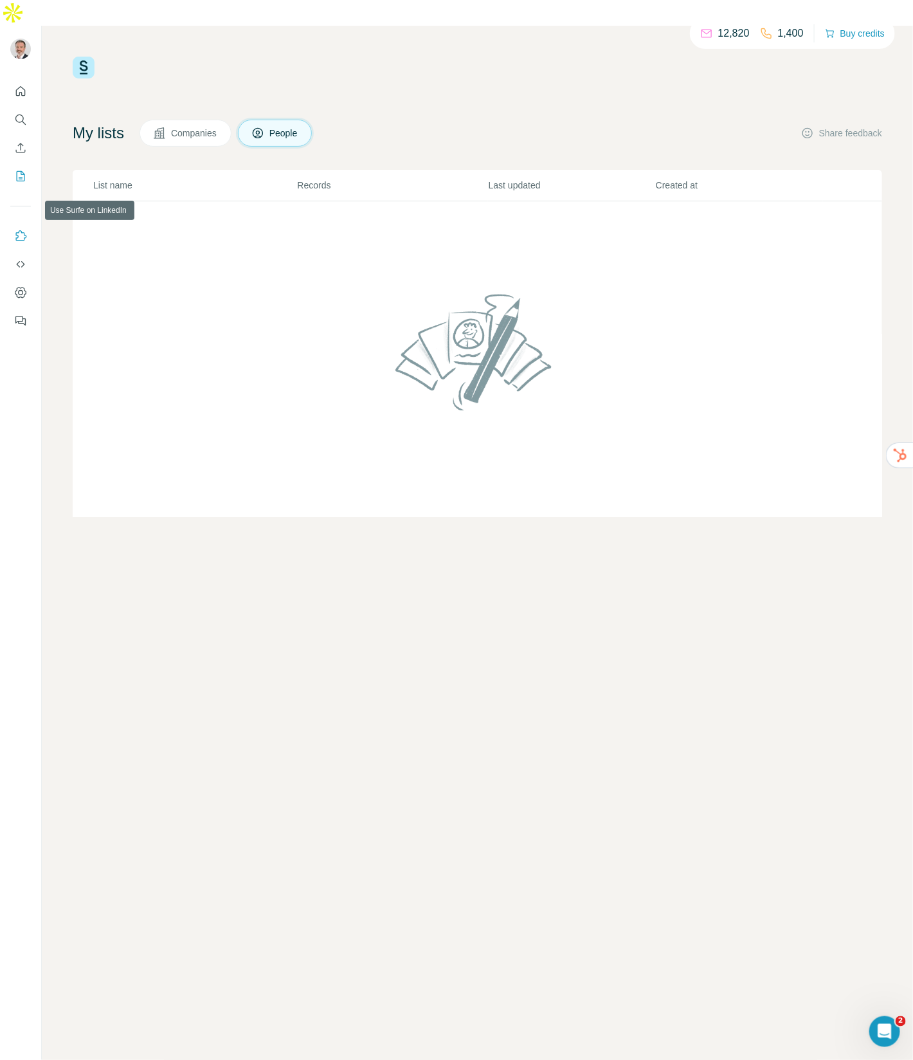
click at [19, 230] on icon "Use Surfe on LinkedIn" at bounding box center [20, 236] width 13 height 13
